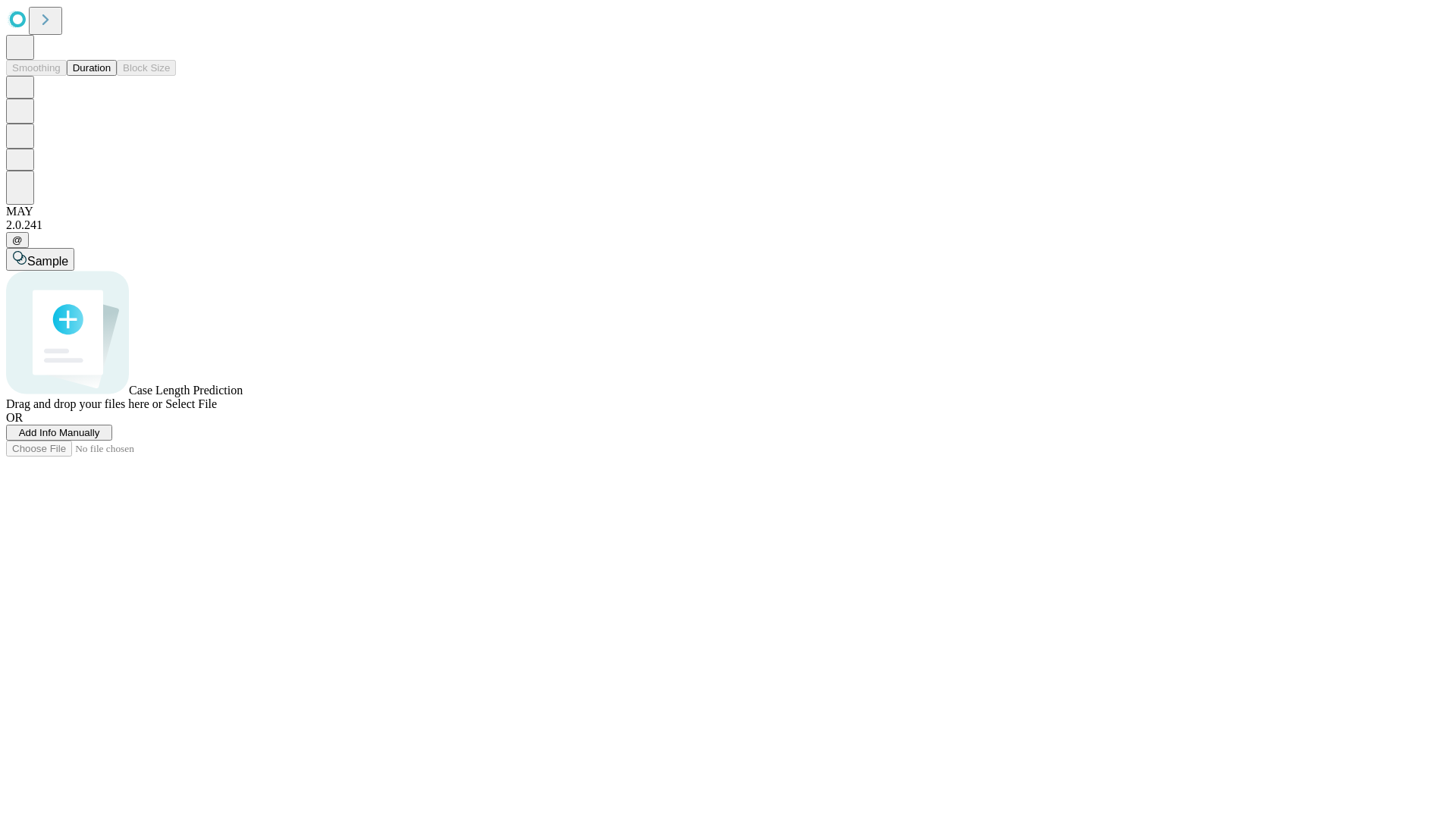
click at [110, 76] on button "Duration" at bounding box center [92, 67] width 50 height 16
click at [217, 410] on span "Select File" at bounding box center [191, 404] width 51 height 13
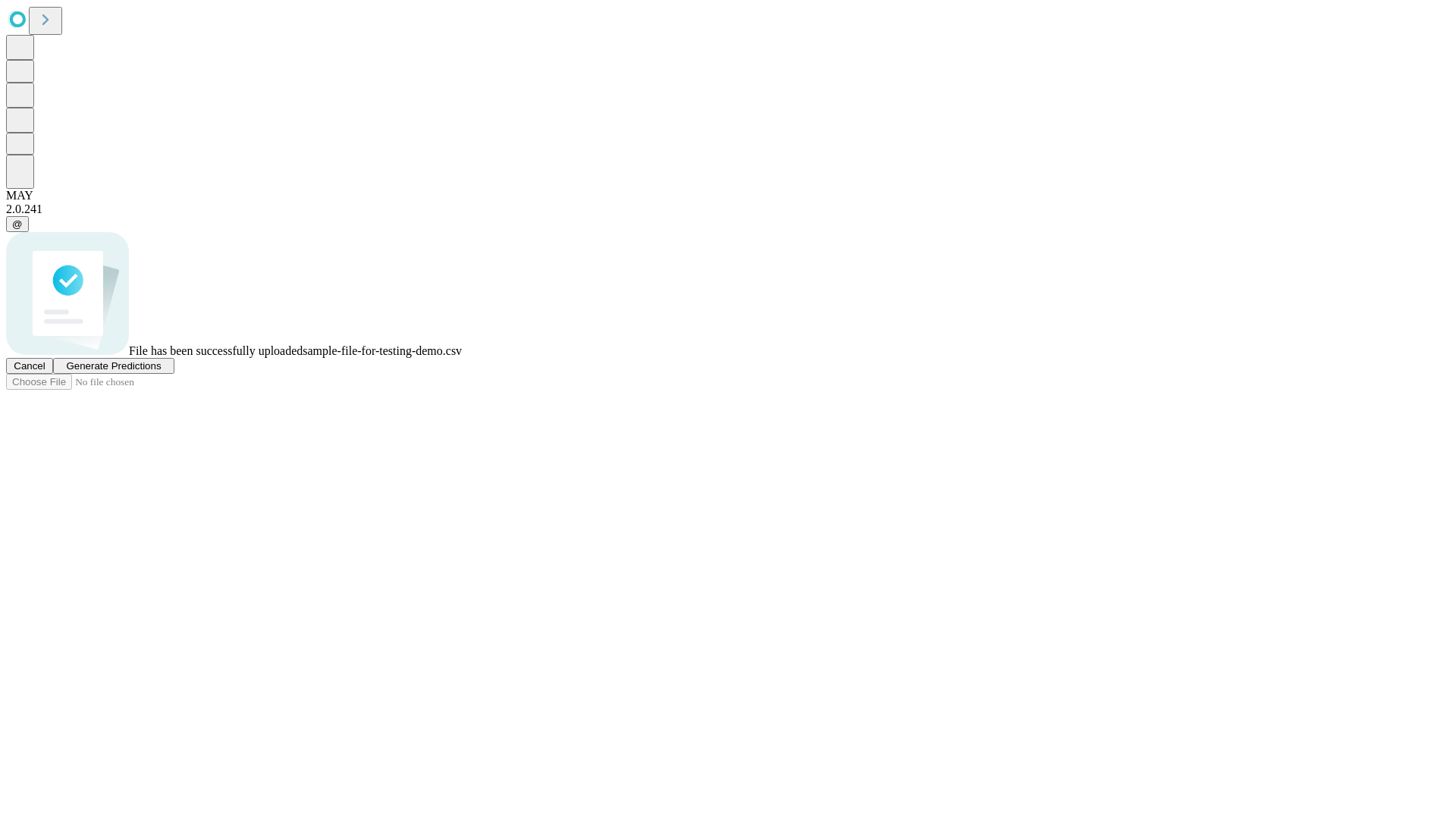
click at [161, 372] on span "Generate Predictions" at bounding box center [113, 366] width 94 height 11
